Goal: Task Accomplishment & Management: Manage account settings

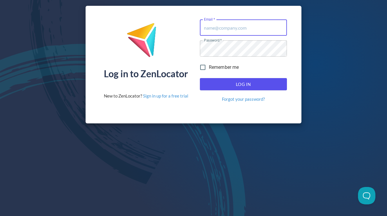
type input "[EMAIL_ADDRESS][DOMAIN_NAME]"
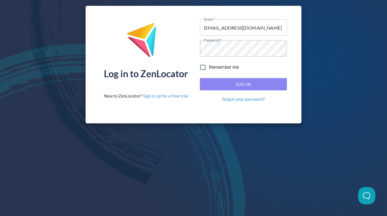
click at [217, 83] on span "Log In" at bounding box center [243, 84] width 74 height 8
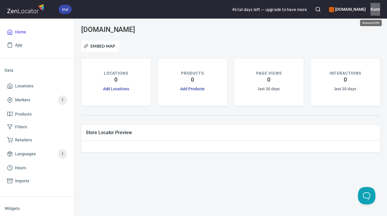
click at [374, 11] on h6 "Kumi" at bounding box center [376, 9] width 10 height 6
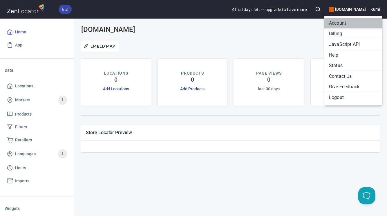
click at [352, 22] on li "Account" at bounding box center [353, 23] width 58 height 10
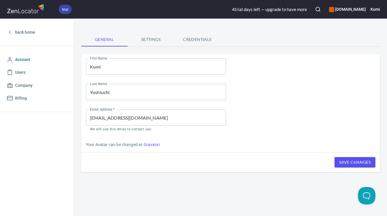
click at [20, 58] on span "Account" at bounding box center [22, 59] width 15 height 7
click at [26, 98] on span "Billing" at bounding box center [21, 98] width 12 height 7
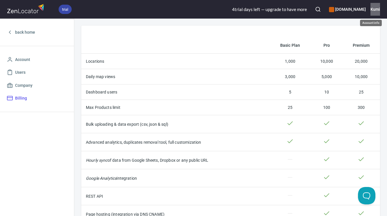
click at [375, 10] on h6 "Kumi" at bounding box center [376, 9] width 10 height 6
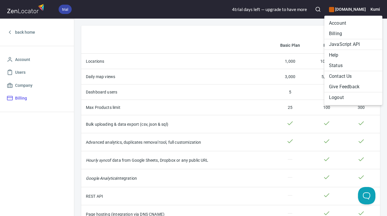
click at [342, 10] on div at bounding box center [193, 108] width 387 height 216
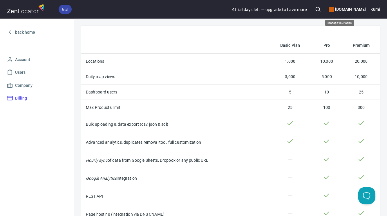
click at [347, 8] on h6 "www.hakutsuru-sake.com" at bounding box center [347, 9] width 37 height 6
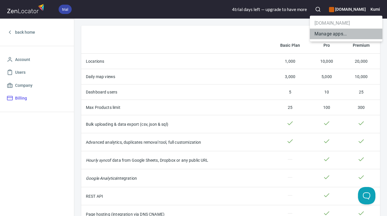
click at [337, 34] on li "Manage apps..." at bounding box center [346, 34] width 73 height 10
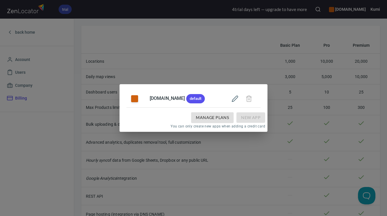
click at [260, 100] on td at bounding box center [241, 99] width 37 height 18
click at [238, 99] on icon "button" at bounding box center [235, 99] width 6 height 6
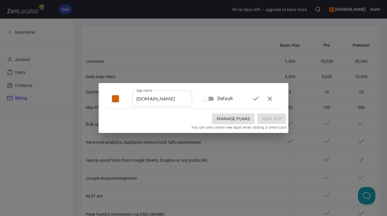
click at [271, 96] on icon "button" at bounding box center [269, 98] width 7 height 7
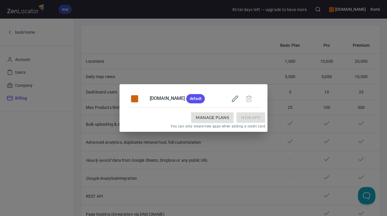
click at [259, 98] on td at bounding box center [241, 99] width 37 height 18
click at [258, 65] on div "www.hakutsuru-sake.com default Manage Plans New App You can only create new app…" at bounding box center [193, 108] width 387 height 216
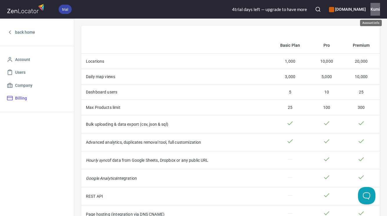
click at [378, 9] on h6 "Kumi" at bounding box center [376, 9] width 10 height 6
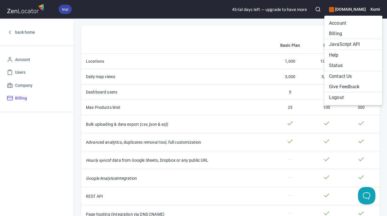
click at [349, 26] on li "Account" at bounding box center [353, 23] width 58 height 10
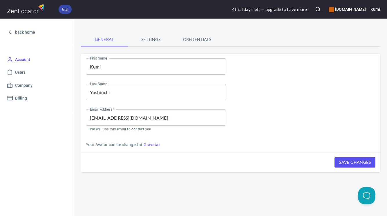
click at [153, 40] on span "Settings" at bounding box center [150, 39] width 39 height 7
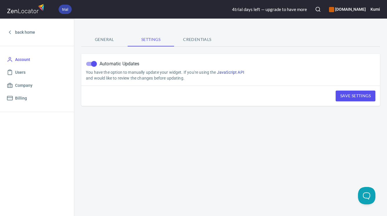
click at [196, 37] on span "Credentials" at bounding box center [197, 39] width 39 height 7
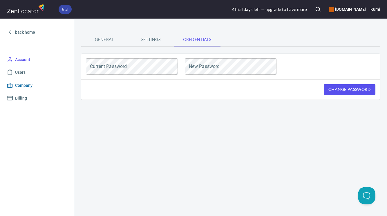
click at [26, 88] on span "Company" at bounding box center [23, 85] width 17 height 7
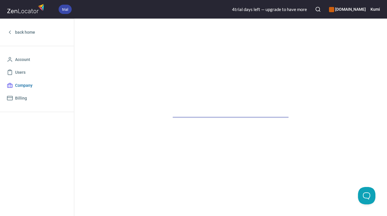
select select "Asia/Tokyo"
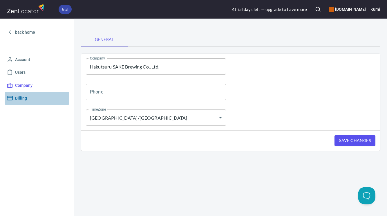
click at [23, 101] on span "Billing" at bounding box center [21, 98] width 12 height 7
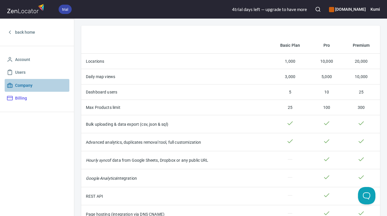
click at [25, 85] on span "Company" at bounding box center [23, 85] width 17 height 7
select select "Asia/Tokyo"
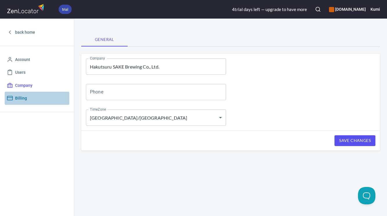
click at [22, 95] on span "Billing" at bounding box center [21, 98] width 12 height 7
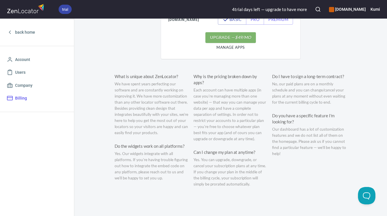
scroll to position [295, 0]
click at [9, 32] on polyline at bounding box center [9, 32] width 1 height 3
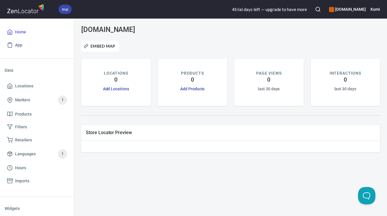
drag, startPoint x: 173, startPoint y: 29, endPoint x: 77, endPoint y: 28, distance: 96.1
click at [77, 28] on div "www.hakutsuru-sake.com Embed Map LOCATIONS 0 Add Locations PRODUCTS 0 Add Produ…" at bounding box center [230, 117] width 313 height 197
copy h3 "www.hakutsuru-sake.com"
click at [373, 10] on h6 "Kumi" at bounding box center [376, 9] width 10 height 6
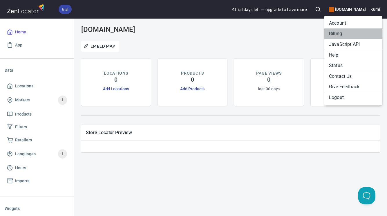
click at [339, 36] on li "Billing" at bounding box center [353, 33] width 58 height 10
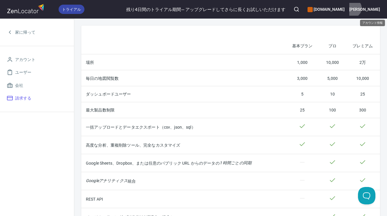
click at [375, 8] on font "[PERSON_NAME]" at bounding box center [364, 9] width 31 height 5
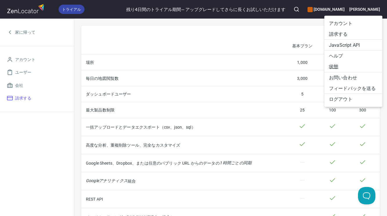
click at [352, 69] on link "状態" at bounding box center [353, 66] width 58 height 11
click at [349, 21] on font "アカウント" at bounding box center [341, 24] width 24 height 6
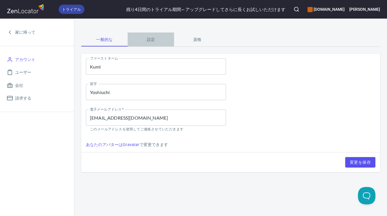
click at [154, 40] on font "設定" at bounding box center [151, 39] width 8 height 5
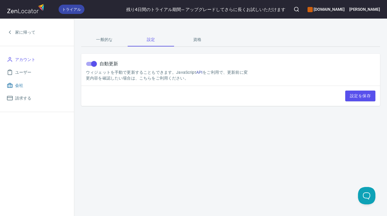
click at [23, 86] on font "会社" at bounding box center [19, 85] width 8 height 5
select select "Asia/Tokyo"
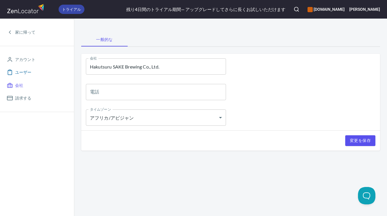
click at [27, 71] on font "ユーザー" at bounding box center [23, 72] width 16 height 5
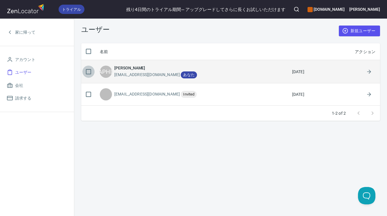
click at [89, 69] on input "checkbox" at bounding box center [88, 72] width 12 height 12
checkbox input "true"
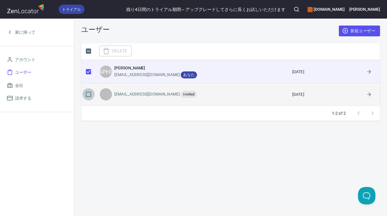
click at [88, 93] on input "checkbox" at bounding box center [88, 94] width 12 height 12
checkbox input "true"
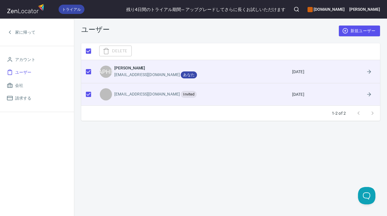
click at [106, 53] on div "Delete" at bounding box center [230, 51] width 299 height 12
click at [87, 94] on input "checkbox" at bounding box center [88, 94] width 12 height 12
checkbox input "false"
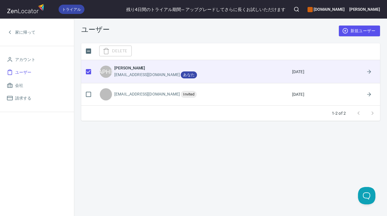
click at [108, 52] on div "Delete" at bounding box center [230, 51] width 299 height 12
click at [90, 51] on input "checkbox" at bounding box center [88, 51] width 12 height 12
checkbox input "true"
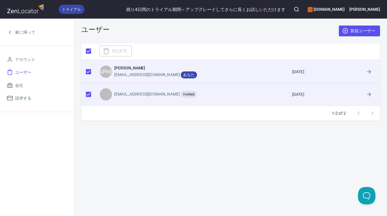
click at [87, 71] on input "checkbox" at bounding box center [88, 72] width 12 height 12
checkbox input "false"
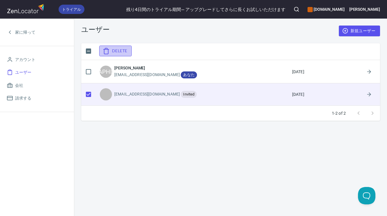
click at [111, 49] on span "Delete" at bounding box center [115, 50] width 23 height 7
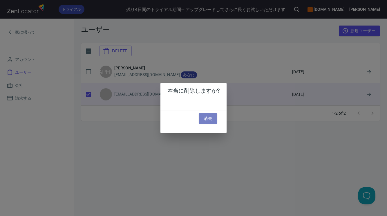
click at [204, 116] on font "消去" at bounding box center [208, 118] width 8 height 5
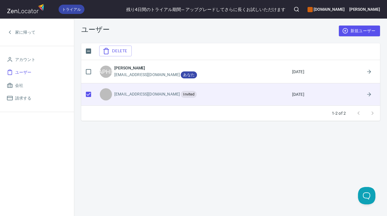
checkbox input "true"
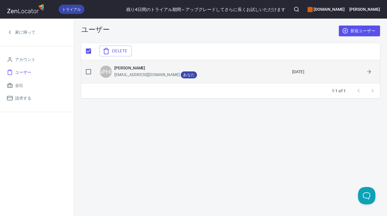
click at [89, 70] on input "checkbox" at bounding box center [88, 72] width 12 height 12
checkbox input "true"
checkbox input "false"
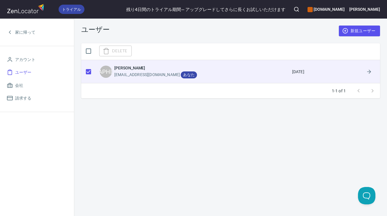
click at [116, 50] on div "Delete" at bounding box center [230, 51] width 299 height 12
click at [133, 76] on font "[EMAIL_ADDRESS][DOMAIN_NAME]" at bounding box center [147, 74] width 66 height 5
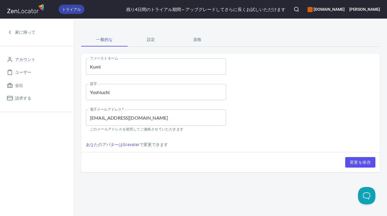
click at [151, 39] on font "設定" at bounding box center [151, 39] width 8 height 5
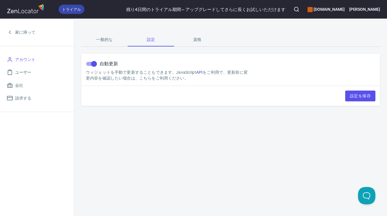
click at [195, 40] on font "資格" at bounding box center [197, 39] width 8 height 5
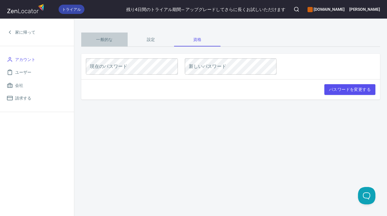
click at [112, 40] on font "一般的な" at bounding box center [104, 39] width 17 height 5
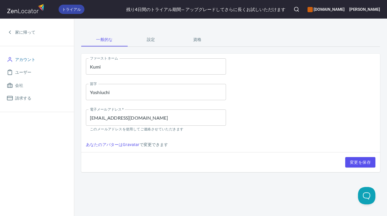
click at [31, 60] on font "アカウント" at bounding box center [25, 59] width 20 height 5
click at [256, 12] on div "残り4日間 の トライアル期間 — アップグレードしてさらに長くお試しいただけます" at bounding box center [205, 9] width 159 height 6
drag, startPoint x: 110, startPoint y: 119, endPoint x: 72, endPoint y: 120, distance: 37.7
click at [72, 120] on div "トライアル 残り4日間 の トライアル期間 — アップグレードしてさらに長くお試しいただけます www.hakutsuru-sake.com 久美 家に帰って…" at bounding box center [193, 108] width 387 height 216
click at [95, 120] on input "dommy@hakutsuru.co.jp" at bounding box center [156, 117] width 140 height 16
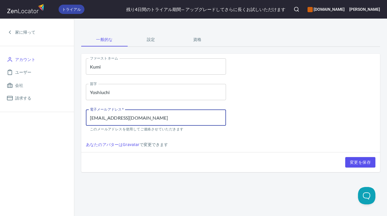
click at [151, 120] on input "dummy@hakutsuru.co.jp" at bounding box center [156, 117] width 140 height 16
type input "dummy@hakutsuru.co.jp"
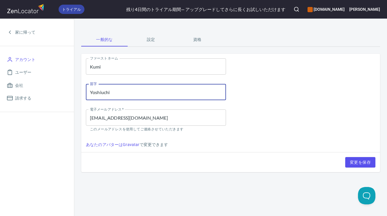
drag, startPoint x: 120, startPoint y: 92, endPoint x: 84, endPoint y: 93, distance: 35.7
click at [85, 93] on div "苗字 Yoshiuchi 苗字" at bounding box center [155, 92] width 149 height 26
type input "Yosh"
click at [109, 68] on input "Kumi" at bounding box center [156, 66] width 140 height 16
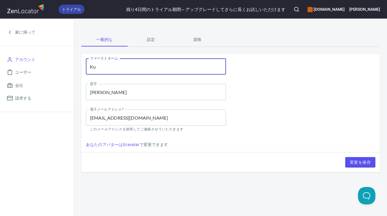
type input "Ku"
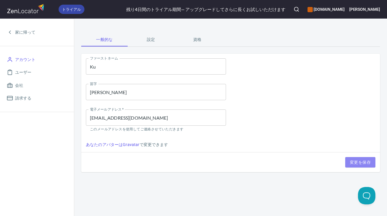
click at [356, 162] on font "変更を保存" at bounding box center [360, 162] width 21 height 5
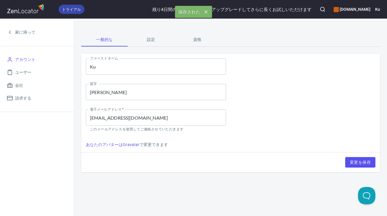
click at [255, 48] on div "一般的な 設定 資格 ファーストネーム Ku ファーストネーム 苗字 Yosh 苗字 電子メールアドレス   * dummy@hakutsuru.co.jp …" at bounding box center [230, 102] width 313 height 140
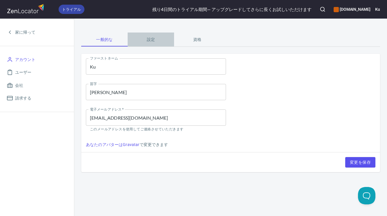
click at [150, 39] on font "設定" at bounding box center [151, 39] width 8 height 5
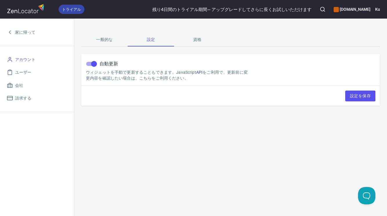
click at [200, 41] on font "資格" at bounding box center [197, 39] width 8 height 5
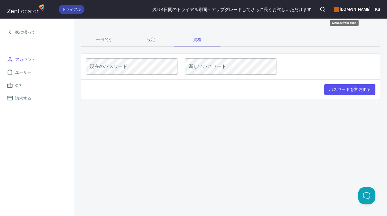
click at [340, 10] on font "www.hakutsuru-sake.com" at bounding box center [355, 9] width 31 height 5
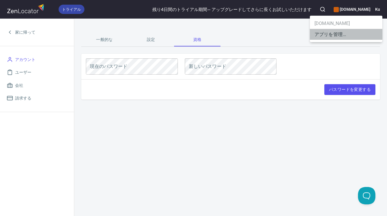
click at [334, 35] on font "アプリを管理..." at bounding box center [331, 35] width 32 height 6
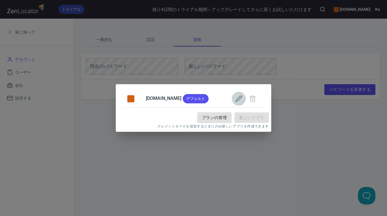
click at [242, 97] on icon "button" at bounding box center [239, 99] width 6 height 6
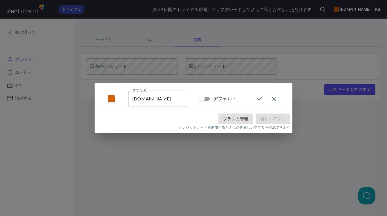
click at [154, 100] on input "www.hakutsuru-sake.com" at bounding box center [158, 99] width 60 height 16
drag, startPoint x: 133, startPoint y: 100, endPoint x: 189, endPoint y: 100, distance: 55.7
click at [189, 100] on td "アプリ名 www.hakutsuru-sake.com アプリ名" at bounding box center [159, 99] width 71 height 20
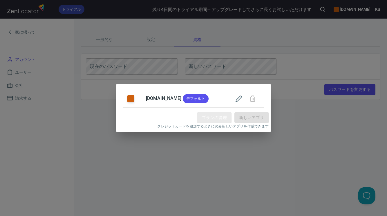
click at [216, 118] on font "プランの管理" at bounding box center [214, 117] width 25 height 5
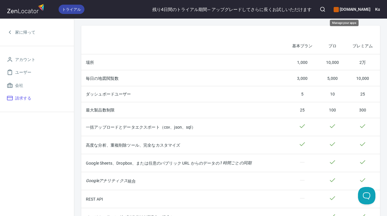
click at [344, 9] on font "www.hakutsuru-sake.com" at bounding box center [355, 9] width 31 height 5
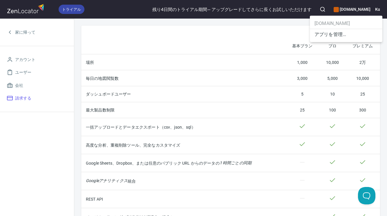
click at [333, 33] on font "アプリを管理..." at bounding box center [331, 35] width 32 height 6
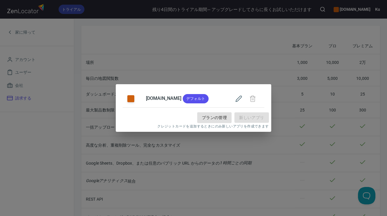
click at [180, 99] on font "www.hakutsuru-sake.com" at bounding box center [163, 98] width 35 height 6
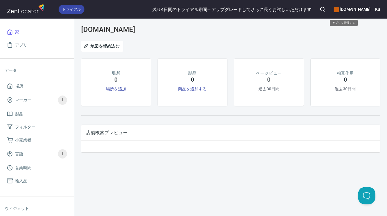
click at [340, 8] on font "www.hakutsuru-sake.com" at bounding box center [355, 9] width 31 height 5
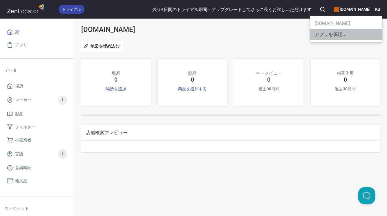
click at [343, 33] on font "アプリを管理..." at bounding box center [331, 35] width 32 height 6
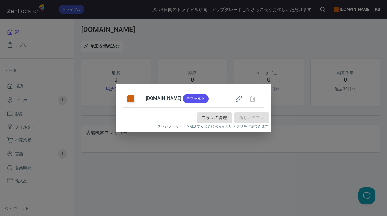
click at [242, 101] on icon "button" at bounding box center [238, 98] width 7 height 7
click at [242, 97] on icon "button" at bounding box center [238, 98] width 7 height 7
click at [181, 99] on font "www.hakutsuru-sake.com" at bounding box center [163, 98] width 35 height 6
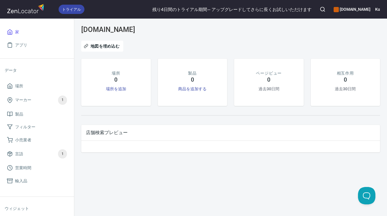
click at [111, 30] on font "www.hakutsuru-sake.com" at bounding box center [108, 30] width 54 height 8
click at [18, 45] on font "アプリ" at bounding box center [21, 45] width 12 height 5
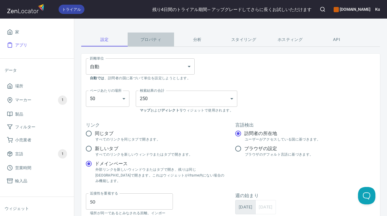
click at [148, 39] on font "プロパティ" at bounding box center [150, 39] width 21 height 5
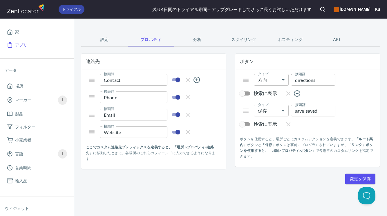
click at [201, 40] on font "分析" at bounding box center [197, 39] width 8 height 5
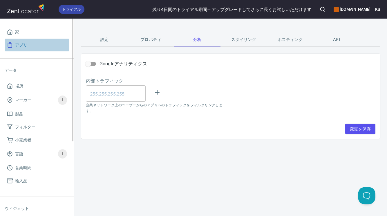
click at [25, 46] on font "アプリ" at bounding box center [21, 45] width 12 height 5
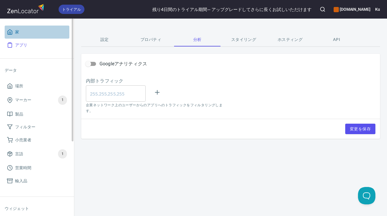
click at [25, 34] on span "家" at bounding box center [37, 31] width 60 height 7
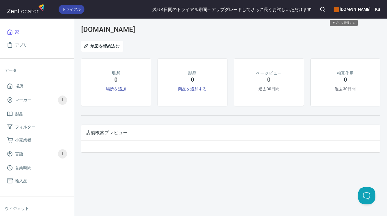
click at [359, 11] on font "www.hakutsuru-sake.com" at bounding box center [355, 9] width 31 height 5
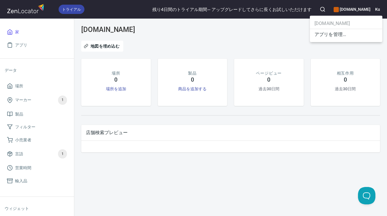
click at [332, 35] on font "アプリを管理..." at bounding box center [331, 35] width 32 height 6
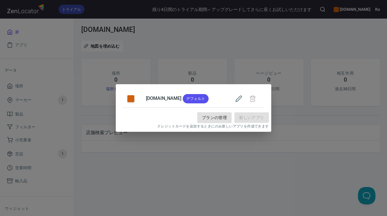
click at [242, 99] on icon "button" at bounding box center [238, 98] width 7 height 7
click at [242, 98] on icon "button" at bounding box center [238, 98] width 7 height 7
click at [180, 99] on font "www.hakutsuru-sake.com" at bounding box center [163, 98] width 35 height 6
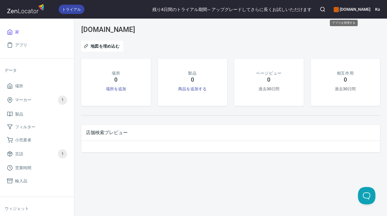
click at [365, 9] on font "www.hakutsuru-sake.com" at bounding box center [355, 9] width 31 height 5
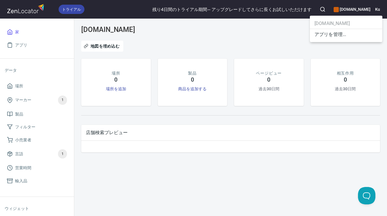
click at [333, 33] on font "アプリを管理..." at bounding box center [331, 35] width 32 height 6
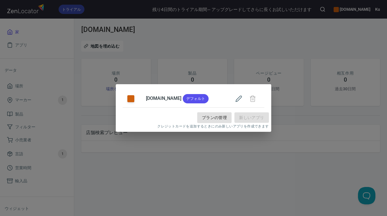
click at [259, 100] on td at bounding box center [245, 99] width 37 height 18
click at [242, 99] on icon "button" at bounding box center [238, 98] width 7 height 7
drag, startPoint x: 204, startPoint y: 97, endPoint x: 154, endPoint y: 109, distance: 51.9
click at [158, 109] on div "www.hakutsuru-sake.com デフォルト" at bounding box center [193, 97] width 155 height 26
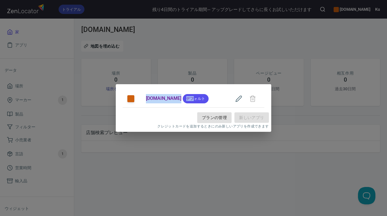
click at [157, 30] on div "www.hakutsuru-sake.com デフォルト プランの管理 新しいアプリ クレジットカードを追加するときにのみ新しいアプリを作成できます" at bounding box center [193, 108] width 387 height 216
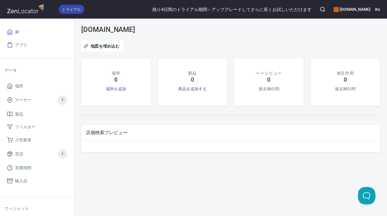
click at [340, 11] on font "www.hakutsuru-sake.com" at bounding box center [355, 9] width 31 height 5
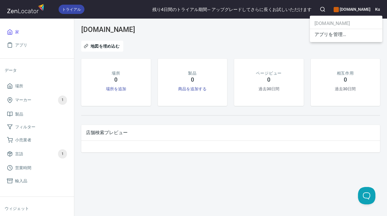
click at [378, 10] on div at bounding box center [193, 108] width 387 height 216
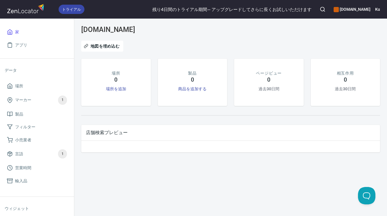
click at [377, 8] on h6 "Ku" at bounding box center [377, 9] width 5 height 6
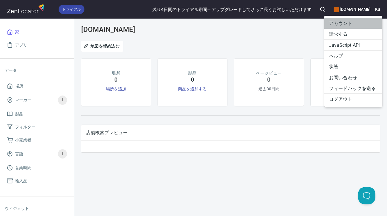
click at [347, 23] on font "アカウント" at bounding box center [341, 24] width 24 height 6
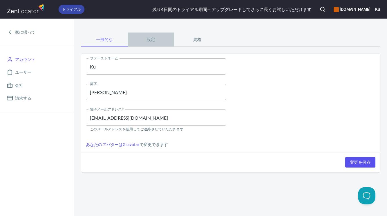
click at [151, 40] on font "設定" at bounding box center [151, 39] width 8 height 5
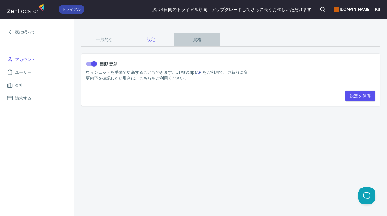
click at [199, 41] on font "資格" at bounding box center [197, 39] width 8 height 5
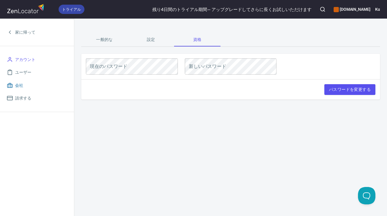
click at [17, 85] on font "会社" at bounding box center [19, 85] width 8 height 5
select select "Asia/Tokyo"
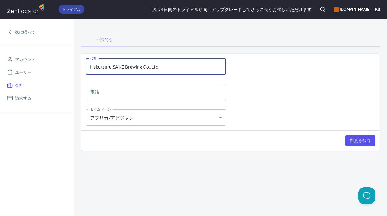
click at [175, 66] on input "Hakutsuru SAKE Brewing Co., Ltd." at bounding box center [156, 66] width 140 height 16
drag, startPoint x: 183, startPoint y: 66, endPoint x: 94, endPoint y: 68, distance: 88.8
click at [94, 68] on input "Hakutsuru SAKE Brewing Co., Ltd." at bounding box center [156, 66] width 140 height 16
type input "HSB"
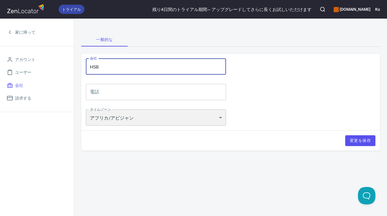
click at [120, 120] on select "アフリカ/アビジャン アフリカ/アクラ アフリカ/アディスアベバ アフリカ/アルジェ アフリカ/アスマラ アフリカ/アスメラ アフリカ/バマコ アフリカ/バン…" at bounding box center [156, 117] width 140 height 16
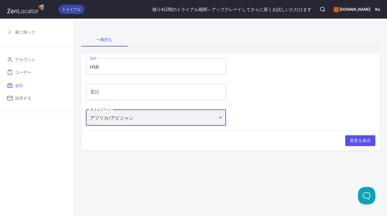
click at [86, 109] on select "アフリカ/アビジャン アフリカ/アクラ アフリカ/アディスアベバ アフリカ/アルジェ アフリカ/アスマラ アフリカ/アスメラ アフリカ/バマコ アフリカ/バン…" at bounding box center [156, 117] width 140 height 16
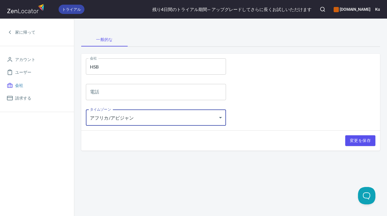
click at [23, 87] on span "会社" at bounding box center [37, 85] width 60 height 7
click at [362, 141] on font "変更を保存" at bounding box center [360, 140] width 21 height 5
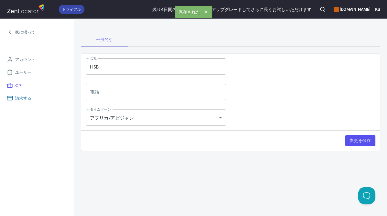
click at [26, 99] on font "請求する" at bounding box center [23, 98] width 16 height 5
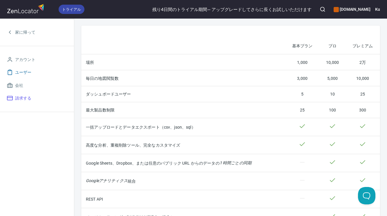
click at [32, 73] on span "ユーザー" at bounding box center [37, 72] width 60 height 7
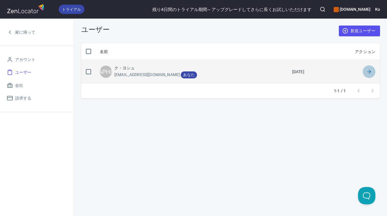
click at [371, 71] on polyline at bounding box center [370, 71] width 2 height 3
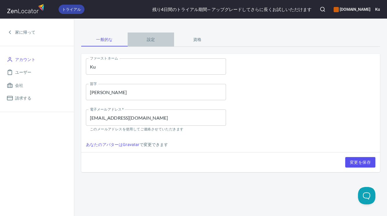
click at [151, 40] on font "設定" at bounding box center [151, 39] width 8 height 5
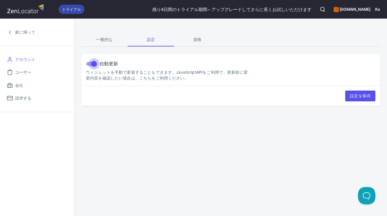
click at [92, 63] on input "自動更新" at bounding box center [93, 63] width 33 height 11
checkbox input "false"
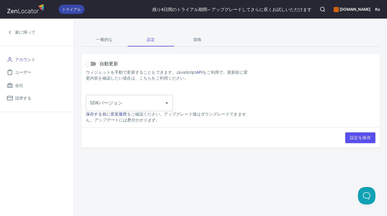
click at [168, 103] on icon "開ける" at bounding box center [166, 103] width 7 height 7
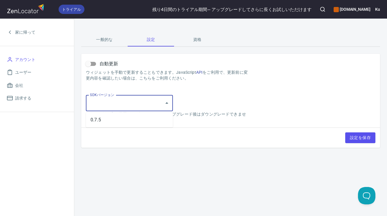
click at [168, 103] on icon "Close" at bounding box center [166, 102] width 3 height 1
click at [197, 40] on font "資格" at bounding box center [197, 39] width 8 height 5
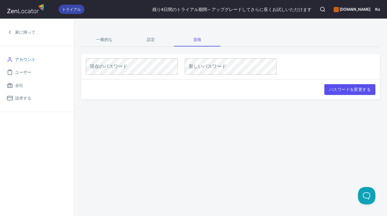
click at [25, 64] on link "アカウント" at bounding box center [37, 59] width 65 height 13
click at [25, 62] on span "アカウント" at bounding box center [25, 59] width 20 height 7
click at [22, 73] on font "ユーザー" at bounding box center [23, 72] width 16 height 5
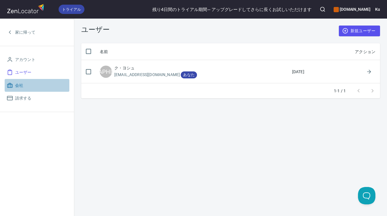
click at [21, 84] on font "会社" at bounding box center [19, 85] width 8 height 5
select select "Asia/Tokyo"
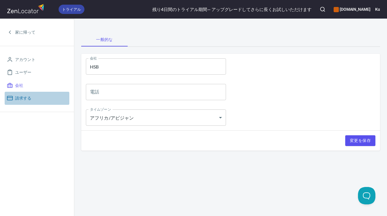
click at [23, 94] on link "請求する" at bounding box center [37, 98] width 65 height 13
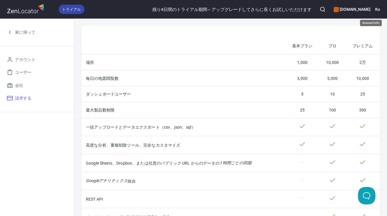
click at [375, 8] on h6 "Ku" at bounding box center [377, 9] width 5 height 6
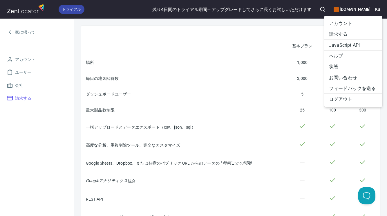
click at [350, 10] on div at bounding box center [193, 108] width 387 height 216
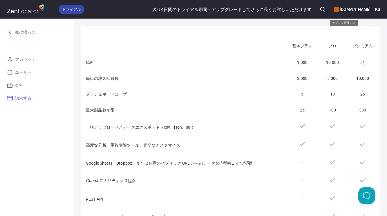
click at [348, 9] on font "www.hakutsuru-sake.com" at bounding box center [355, 9] width 31 height 5
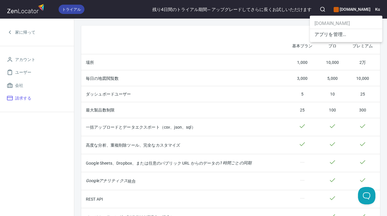
click at [327, 33] on font "アプリを管理..." at bounding box center [331, 35] width 32 height 6
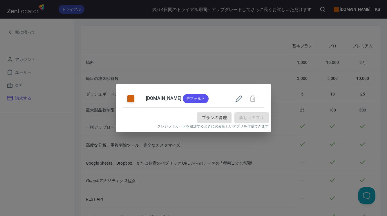
click at [29, 33] on div "www.hakutsuru-sake.com デフォルト プランの管理 新しいアプリ クレジットカードを追加するときにのみ新しいアプリを作成できます" at bounding box center [193, 108] width 387 height 216
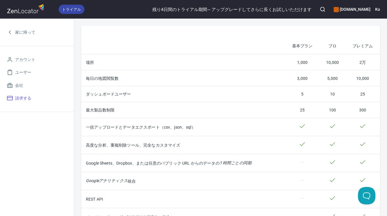
click at [23, 15] on img at bounding box center [26, 8] width 39 height 12
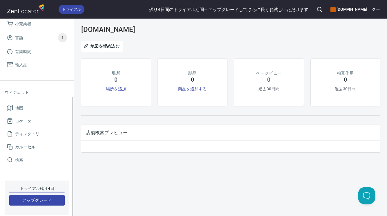
scroll to position [120, 0]
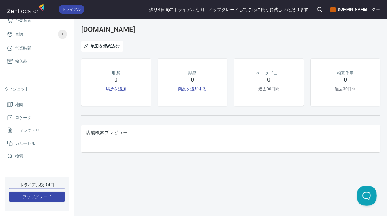
click at [366, 197] on button "Open Beacon popover" at bounding box center [365, 194] width 17 height 17
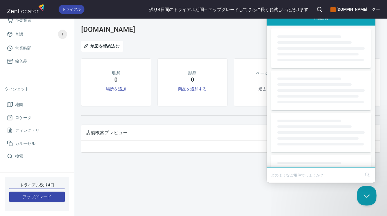
scroll to position [0, 0]
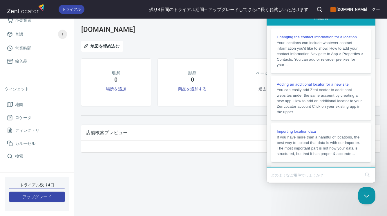
click at [317, 179] on input "ドキュメント記事を検索" at bounding box center [315, 175] width 89 height 12
type input "delete account"
click button "検索 search" at bounding box center [367, 174] width 9 height 9
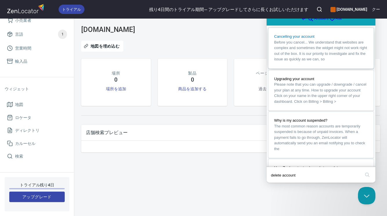
click at [305, 62] on span "Before you cancel... We understand that websites are complex and sometimes the …" at bounding box center [321, 50] width 94 height 23
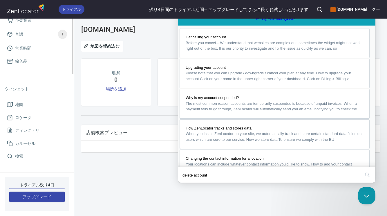
scroll to position [32, 0]
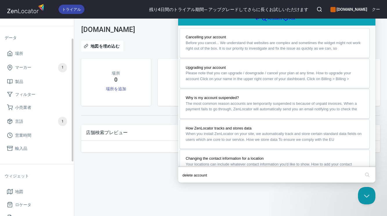
click at [30, 11] on img at bounding box center [26, 8] width 39 height 12
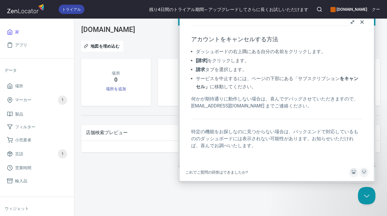
scroll to position [65, 0]
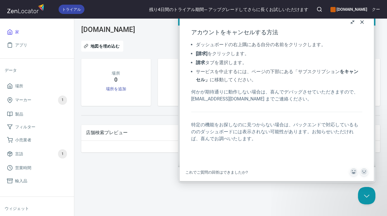
click at [362, 23] on button "近い" at bounding box center [361, 21] width 9 height 9
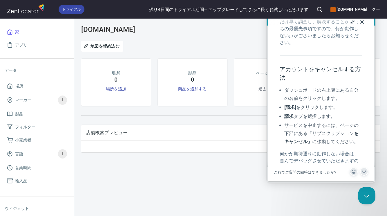
scroll to position [49, 0]
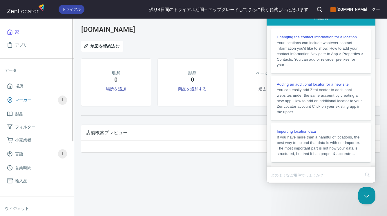
click at [40, 98] on span "マーカー 1" at bounding box center [37, 99] width 60 height 9
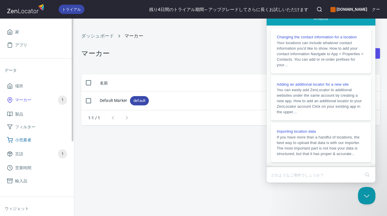
checkbox input "false"
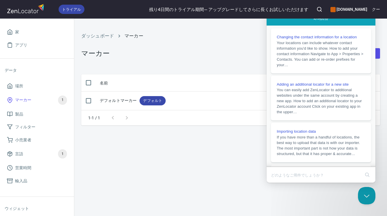
click at [147, 130] on div "ダッシュボード マーカー マーカー 新しい 名前 作成 デフォルトマーカー デフォルト 2025年8月4日 1-1 / 1" at bounding box center [230, 117] width 313 height 197
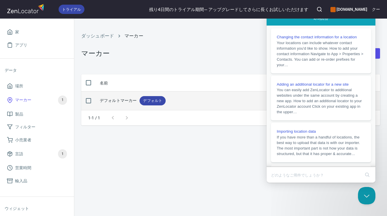
click at [88, 102] on input "checkbox" at bounding box center [88, 101] width 12 height 12
checkbox input "true"
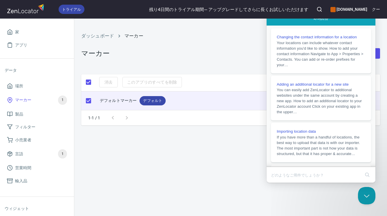
click at [113, 83] on div "消去 このアプリのすべてを削除" at bounding box center [230, 82] width 299 height 12
click at [148, 84] on div "消去 このアプリのすべてを削除" at bounding box center [230, 82] width 299 height 12
click at [23, 156] on span "言語" at bounding box center [19, 153] width 8 height 7
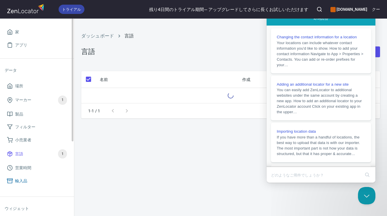
checkbox input "false"
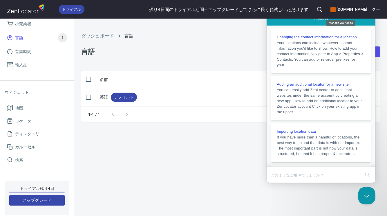
click at [337, 9] on font "www.hakutsuru-sake.com" at bounding box center [352, 9] width 31 height 5
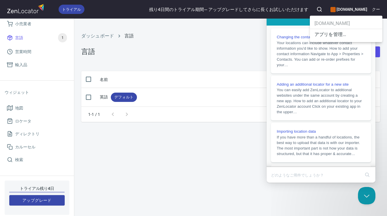
click at [376, 9] on div at bounding box center [193, 108] width 387 height 216
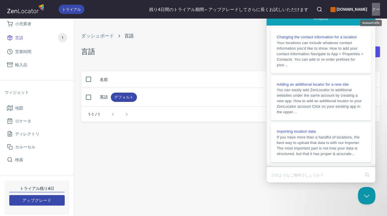
click at [372, 8] on font "クー" at bounding box center [376, 9] width 8 height 5
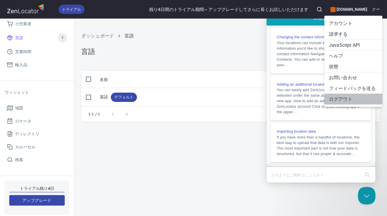
click at [338, 97] on font "ログアウト" at bounding box center [341, 99] width 24 height 6
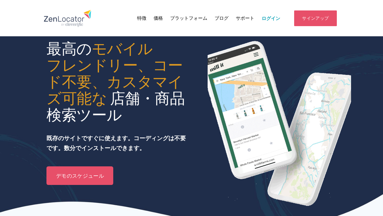
click at [270, 18] on font "ログイン" at bounding box center [270, 18] width 19 height 6
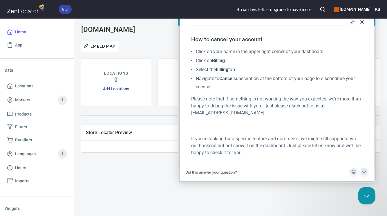
scroll to position [72, 0]
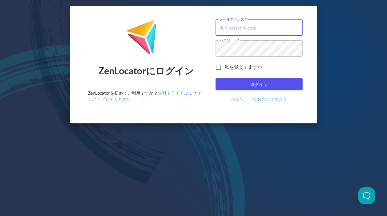
type input "yoshiuchi@hakutsuru.co.jp"
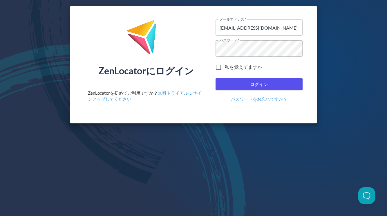
click at [145, 108] on div "ZenLocatorにログイン ZenLocatorを初めてご利用ですか？ 無料トライアルにサインアップしてください メールアドレス   * yoshiuch…" at bounding box center [194, 65] width 248 height 118
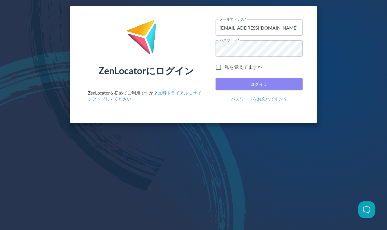
click at [233, 83] on span "ログイン" at bounding box center [259, 84] width 74 height 8
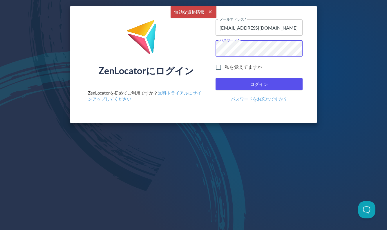
click at [191, 48] on div "ZenLocatorにログイン ZenLocatorを初めてご利用ですか？ 無料トライアルにサインアップしてください メールアドレス   * yoshiuch…" at bounding box center [194, 65] width 248 height 118
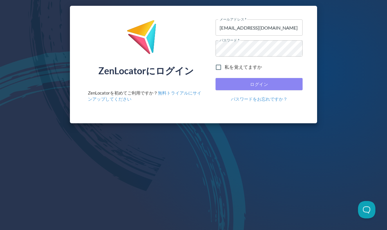
click at [223, 82] on span "ログイン" at bounding box center [259, 84] width 74 height 8
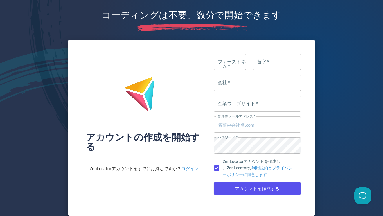
type input "[EMAIL_ADDRESS][DOMAIN_NAME]"
click at [220, 59] on input "ファーストネーム   *" at bounding box center [230, 62] width 32 height 16
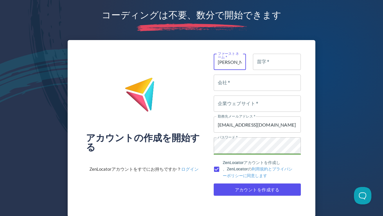
type input "[PERSON_NAME]"
click at [286, 64] on input "苗字   *" at bounding box center [277, 62] width 48 height 16
type input "yoshiuchi"
click at [272, 84] on input "会社   *" at bounding box center [257, 83] width 87 height 16
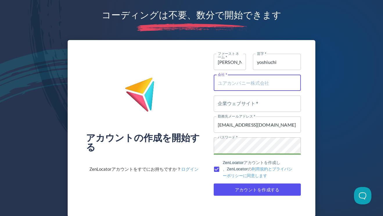
type input "Hakutsuru SAKE Brewing Co., Ltd."
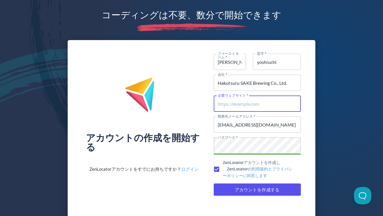
click at [271, 101] on input "企業ウェブサイト   *" at bounding box center [257, 103] width 87 height 16
click at [242, 102] on input "企業ウェブサイト   *" at bounding box center [257, 103] width 87 height 16
paste input "[URL][DOMAIN_NAME]"
type input "[URL][DOMAIN_NAME]"
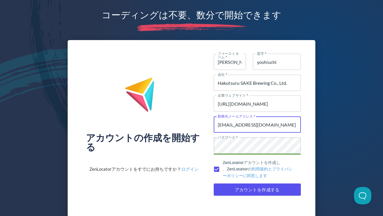
click at [281, 126] on input "[EMAIL_ADDRESS][DOMAIN_NAME]" at bounding box center [257, 124] width 87 height 16
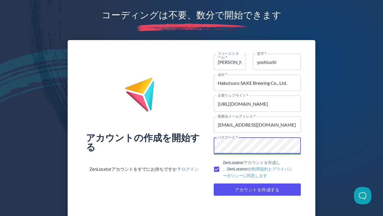
click at [192, 147] on div "アカウント の作成を開始する ZenLocatorアカウントをすでにお持ちですか？ ログイン ファーストネーム   * kumi ファーストネーム * 苗字 …" at bounding box center [192, 128] width 248 height 177
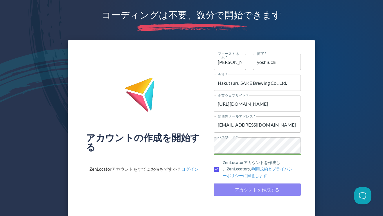
click at [227, 190] on span "アカウントを作成する" at bounding box center [257, 190] width 74 height 8
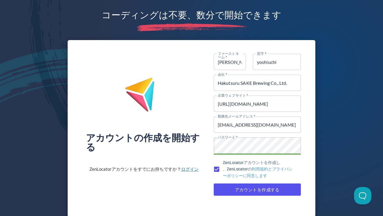
click at [191, 166] on font "ログイン" at bounding box center [189, 168] width 17 height 5
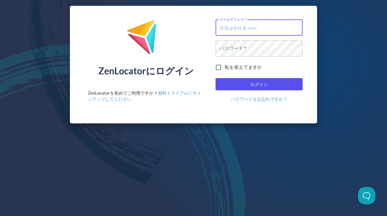
type input "[EMAIL_ADDRESS][DOMAIN_NAME]"
click at [205, 46] on div "ZenLocatorにログイン ZenLocatorを初めてご利用ですか？ 無料トライアルにサインアップしてください メールアドレス   * [EMAIL_A…" at bounding box center [194, 65] width 248 height 118
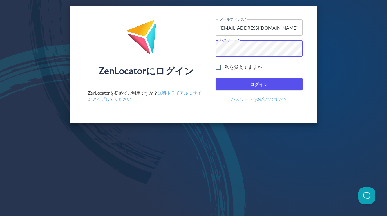
click at [218, 101] on div "パスワードをお忘れですか？" at bounding box center [259, 99] width 87 height 6
click at [220, 67] on input "私を覚えてますか" at bounding box center [218, 67] width 12 height 12
checkbox input "true"
click at [230, 83] on span "ログイン" at bounding box center [259, 84] width 74 height 8
